Goal: Task Accomplishment & Management: Manage account settings

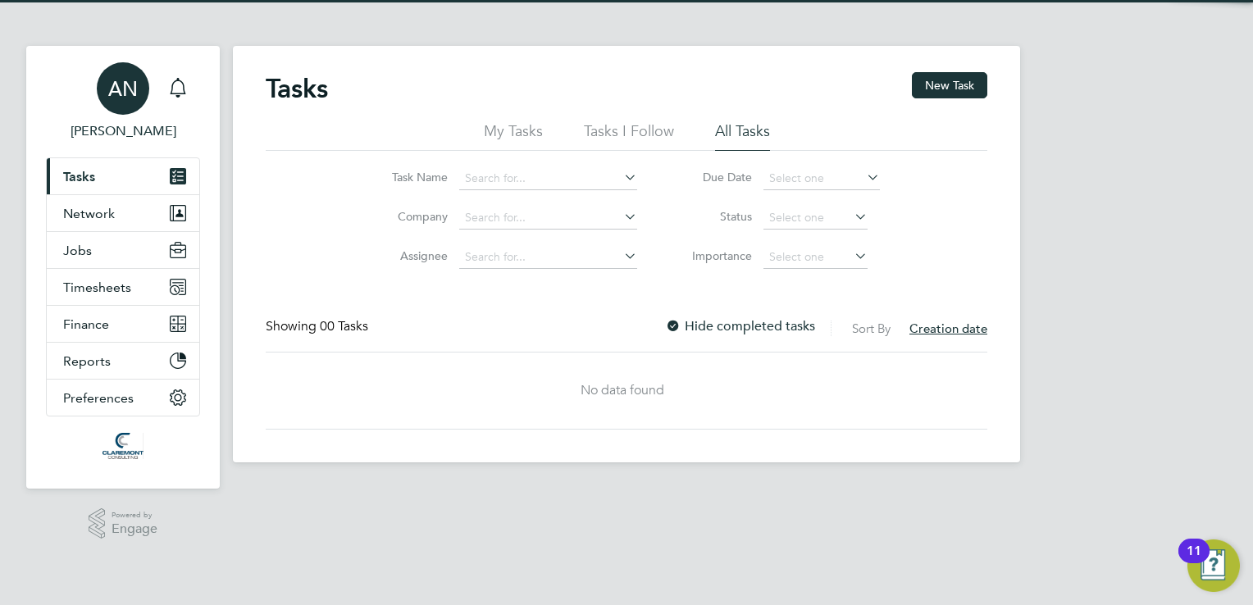
click at [100, 107] on app-avatar "AN" at bounding box center [123, 88] width 52 height 52
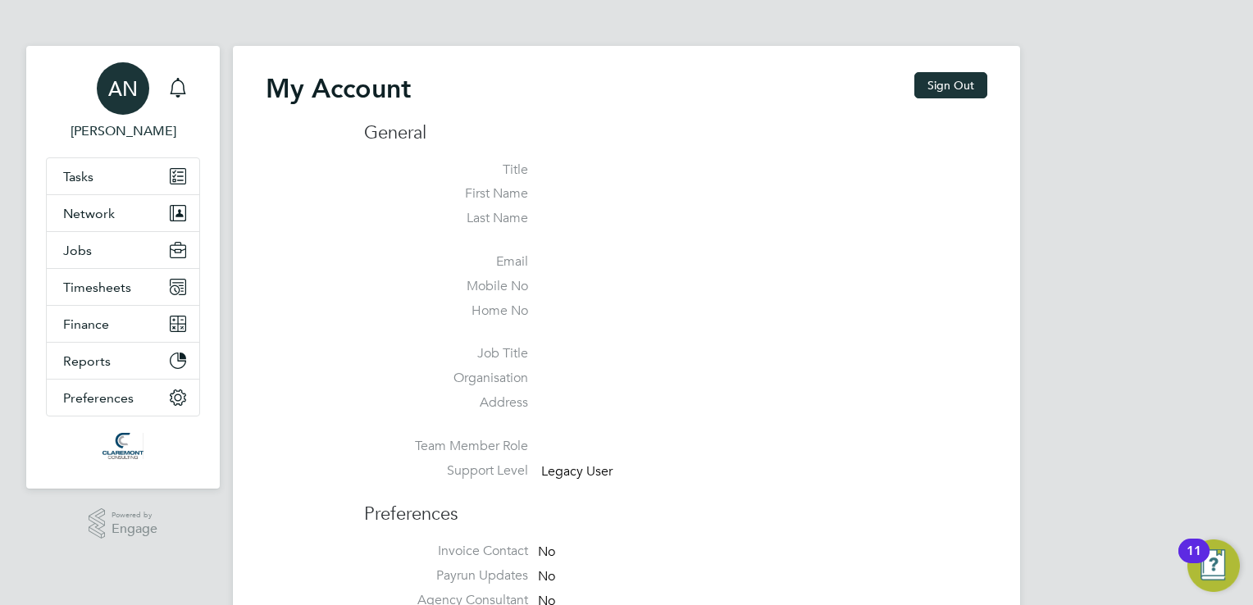
type input "[EMAIL_ADDRESS][PERSON_NAME][DOMAIN_NAME]"
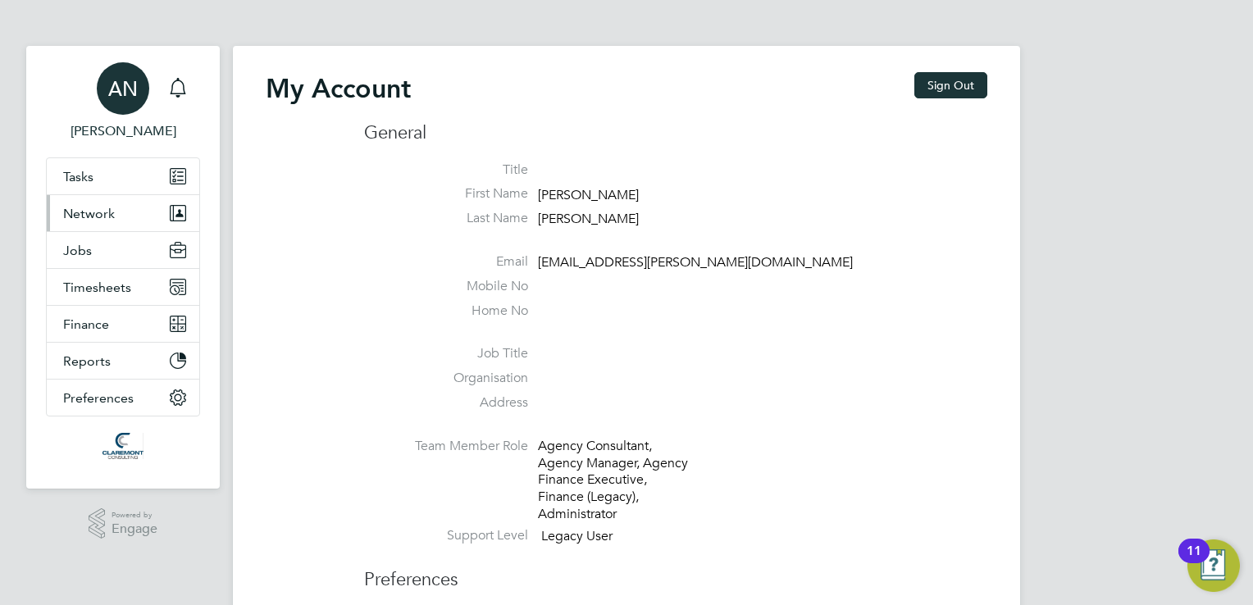
click at [169, 225] on button "Network" at bounding box center [123, 213] width 153 height 36
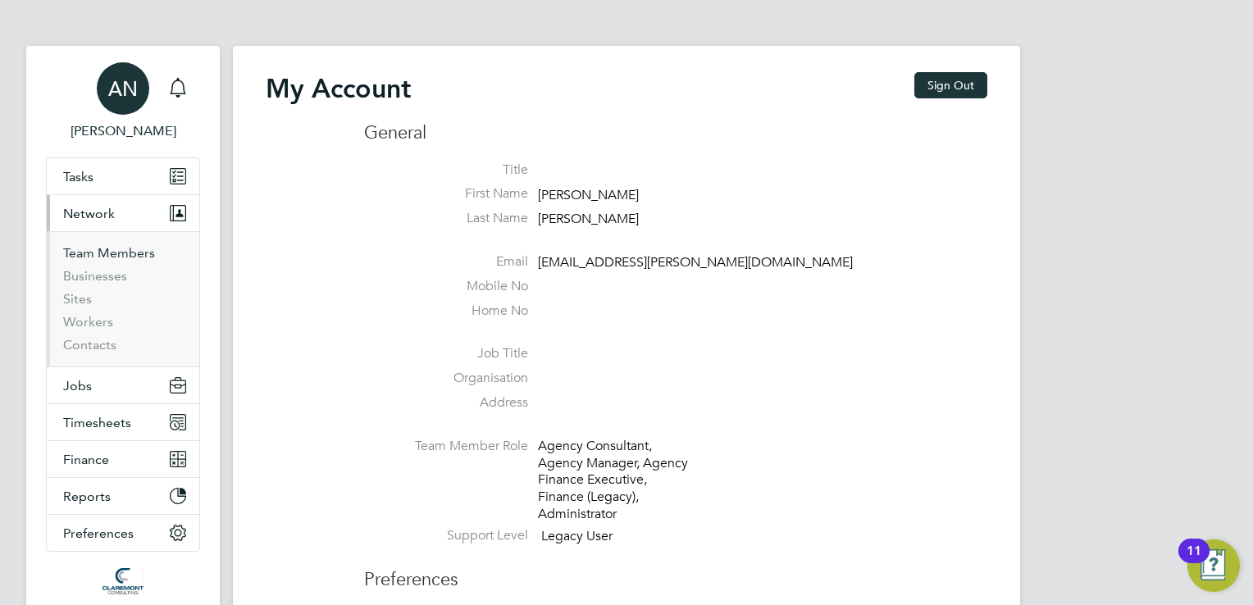
click at [126, 260] on link "Team Members" at bounding box center [109, 253] width 92 height 16
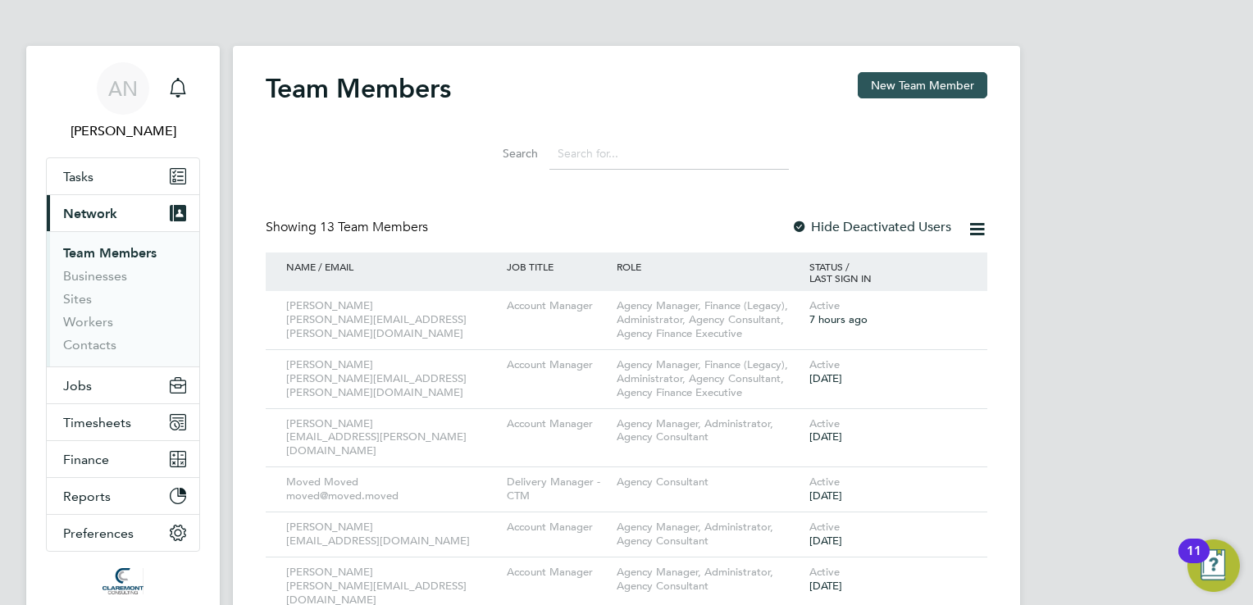
click at [961, 85] on button "New Team Member" at bounding box center [923, 85] width 130 height 26
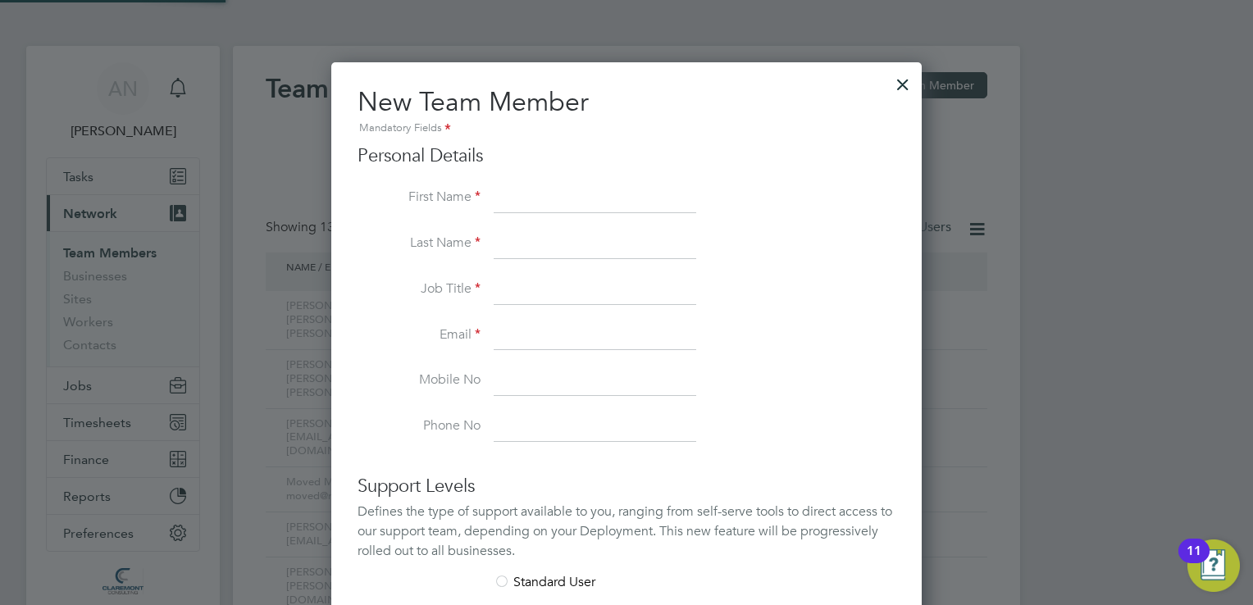
scroll to position [982, 591]
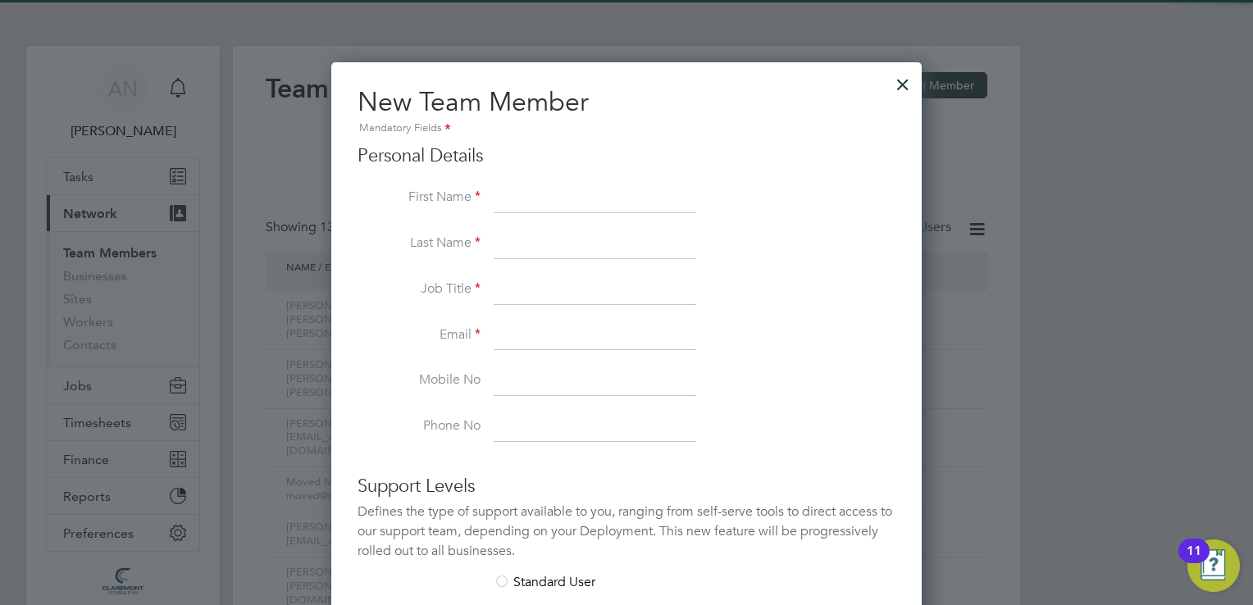
click at [537, 207] on input at bounding box center [595, 199] width 203 height 30
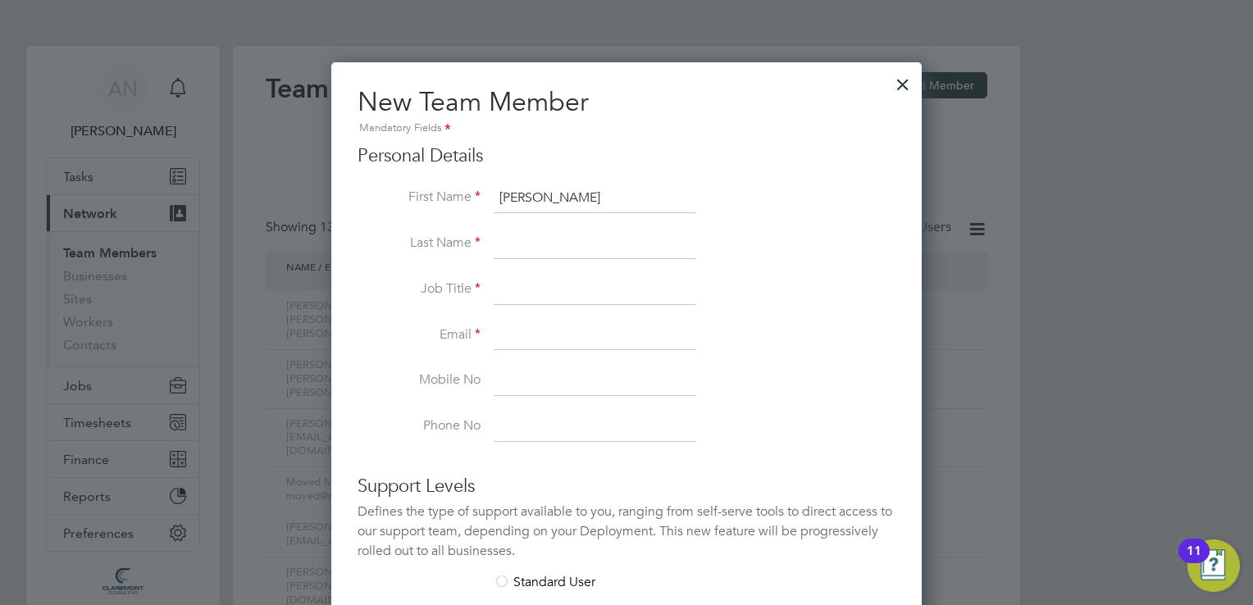
type input "[PERSON_NAME]"
click at [635, 250] on input at bounding box center [595, 245] width 203 height 30
type input "[PERSON_NAME]"
click at [585, 277] on input at bounding box center [595, 291] width 203 height 30
type input "Operations"
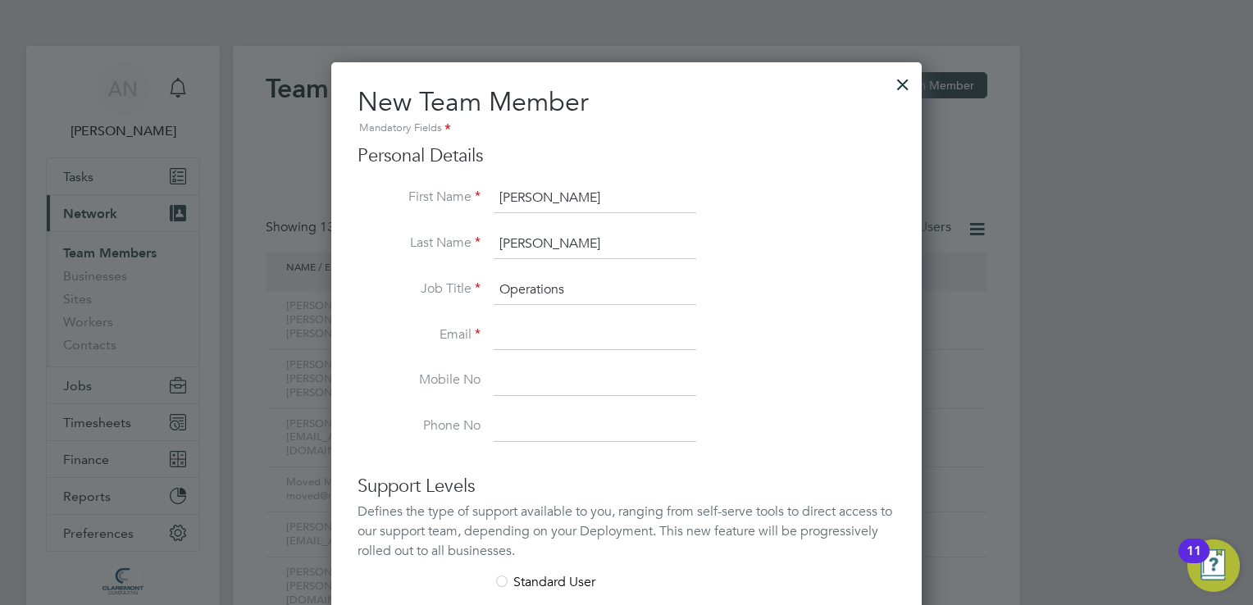
click at [567, 326] on input at bounding box center [595, 336] width 203 height 30
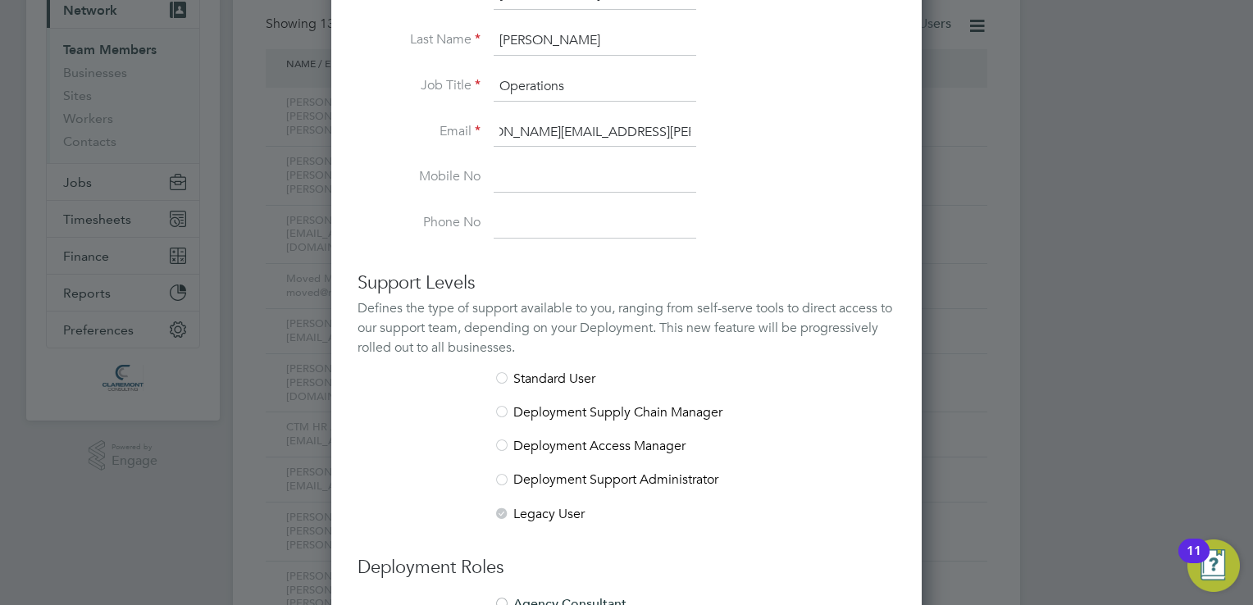
scroll to position [439, 0]
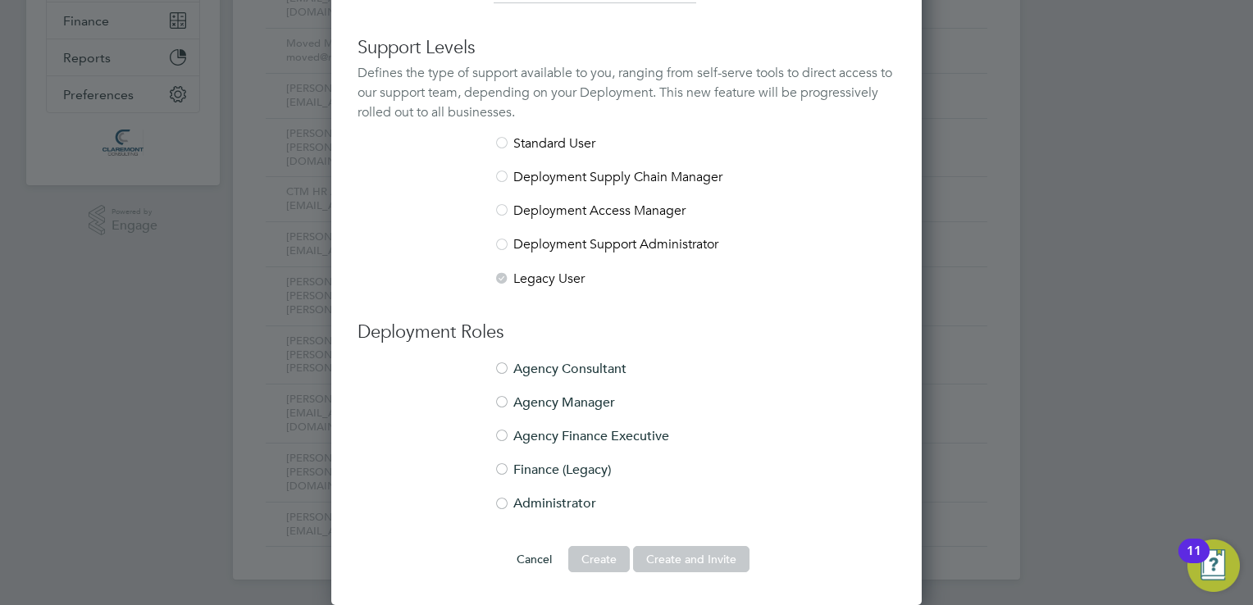
type input "[PERSON_NAME][EMAIL_ADDRESS][PERSON_NAME][DOMAIN_NAME]"
click at [503, 497] on div at bounding box center [502, 505] width 16 height 16
click at [666, 554] on button "Create and Invite" at bounding box center [691, 559] width 116 height 26
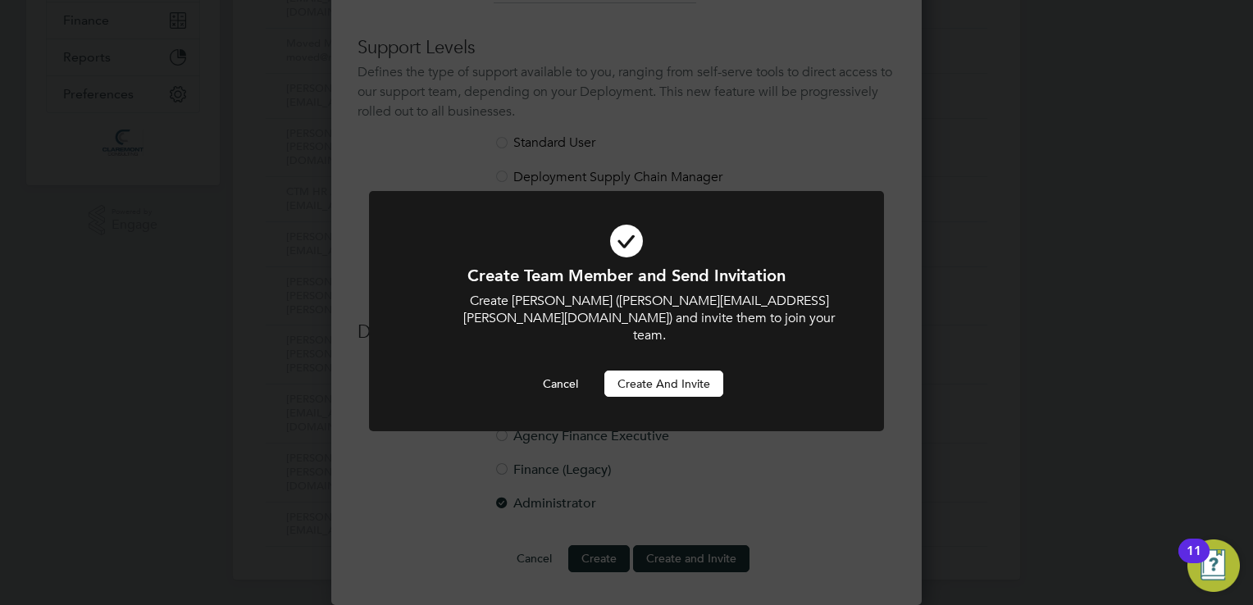
click at [708, 371] on button "Create and invite" at bounding box center [663, 384] width 119 height 26
